Goal: Browse casually

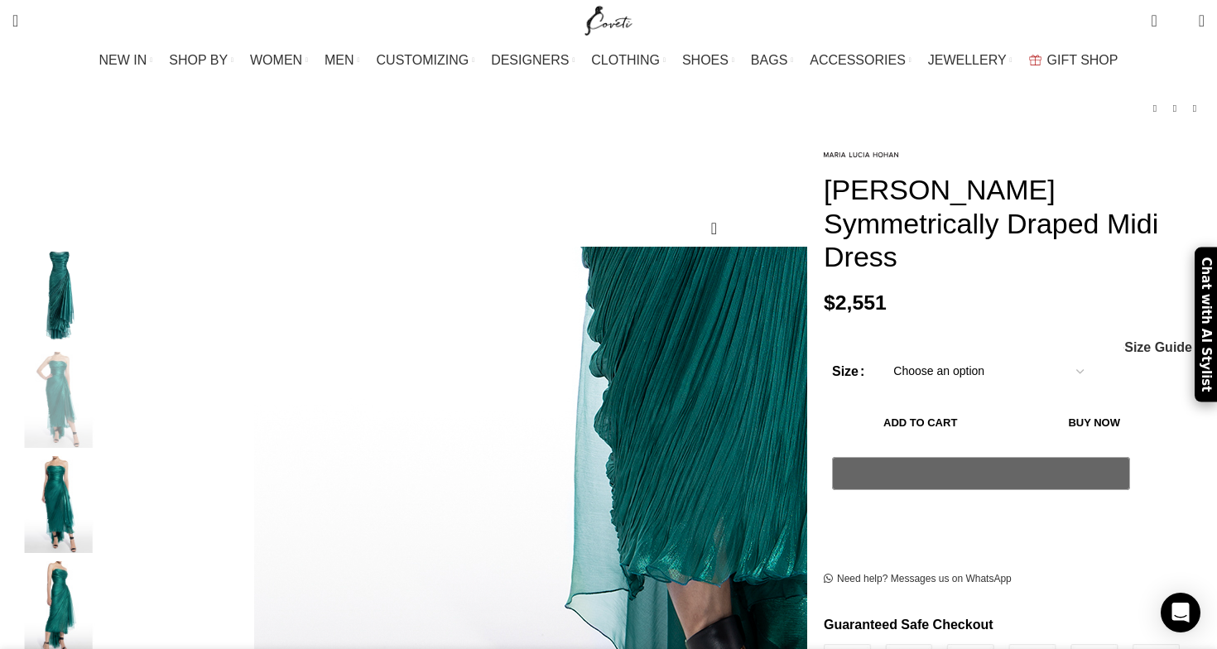
scroll to position [93, 0]
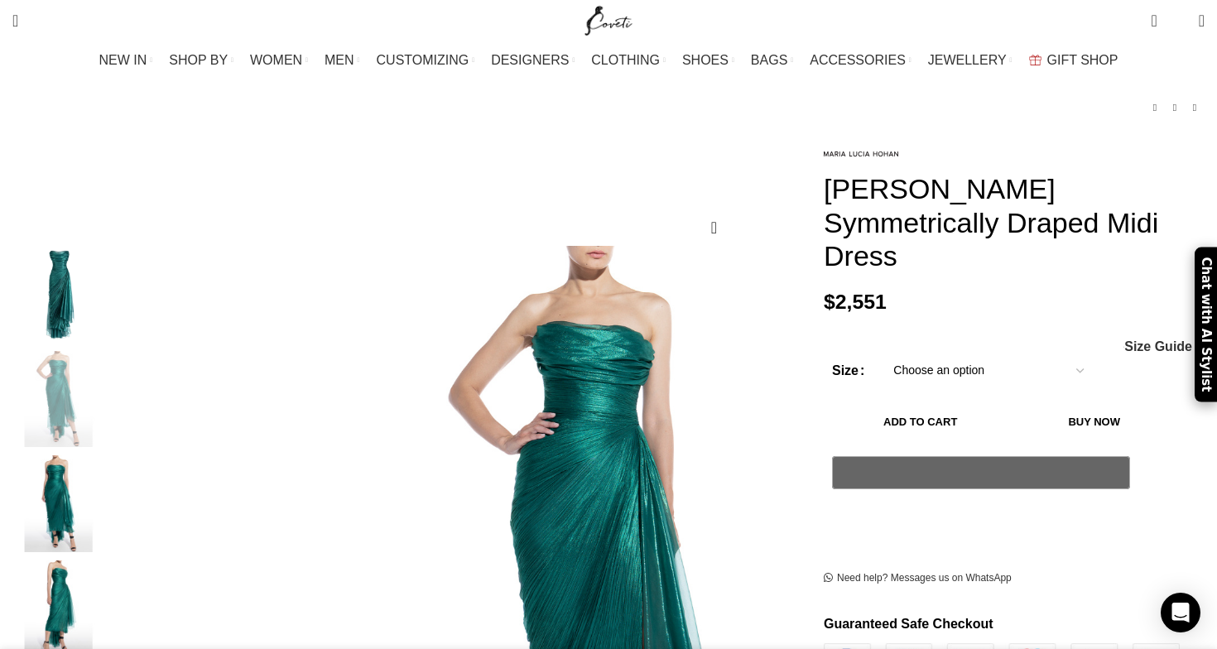
click at [109, 279] on img "1 / 5" at bounding box center [58, 294] width 101 height 97
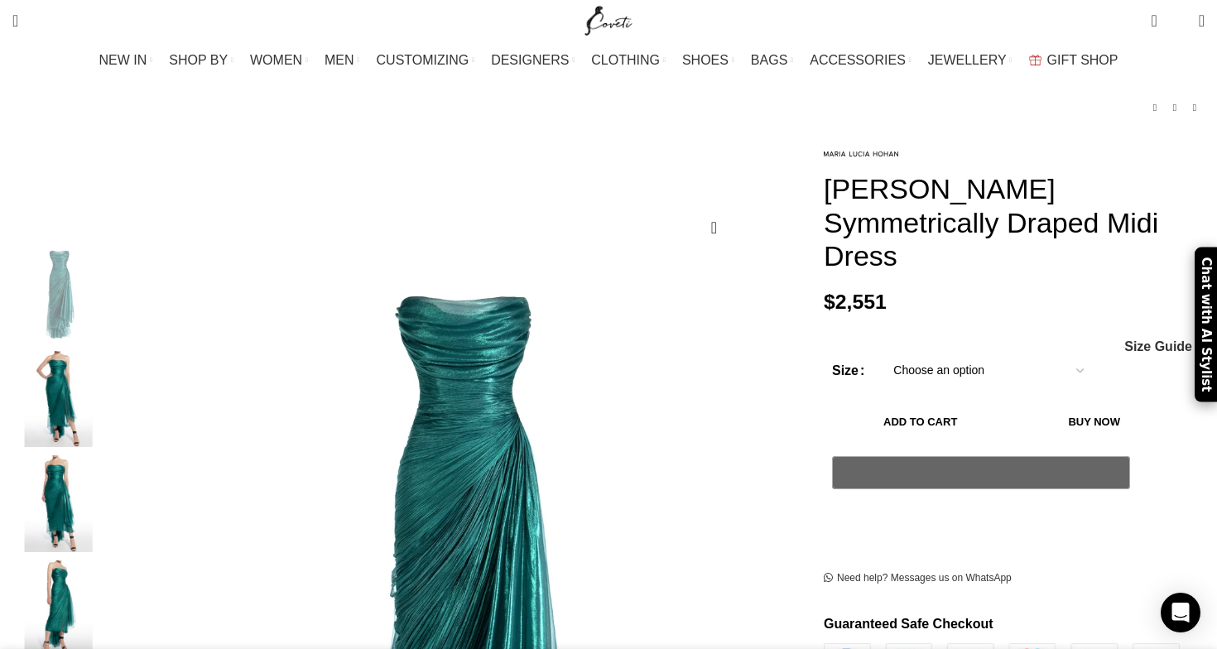
click at [109, 355] on img "2 / 5" at bounding box center [58, 399] width 101 height 97
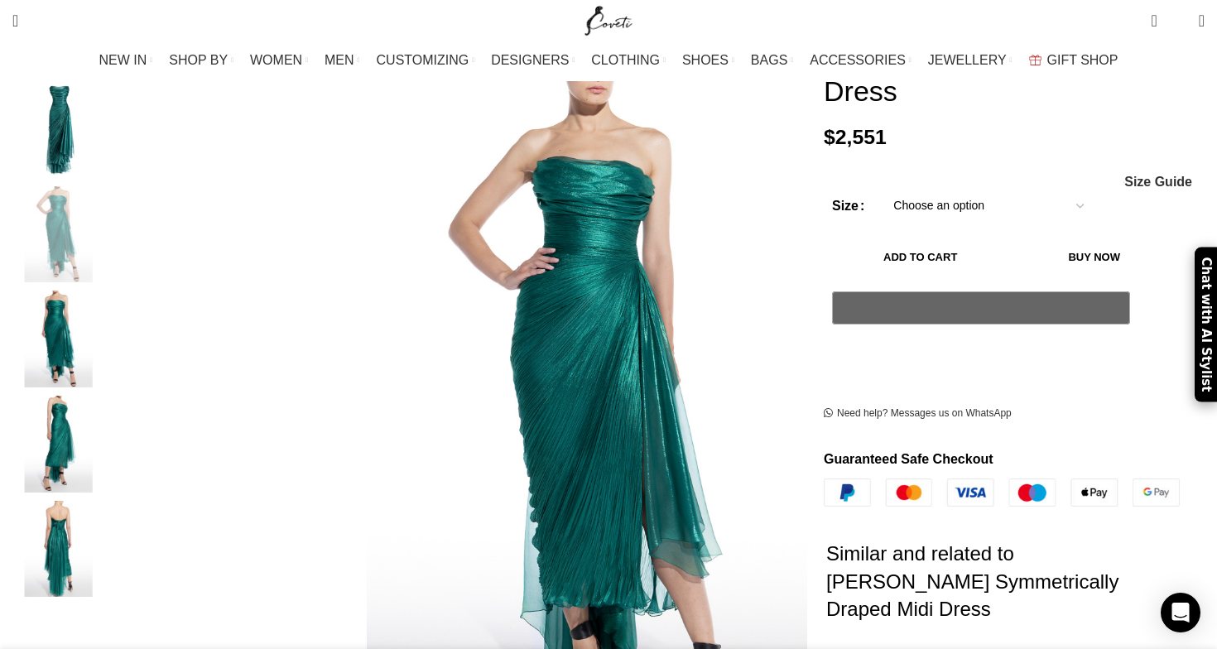
scroll to position [0, 834]
